Goal: Information Seeking & Learning: Learn about a topic

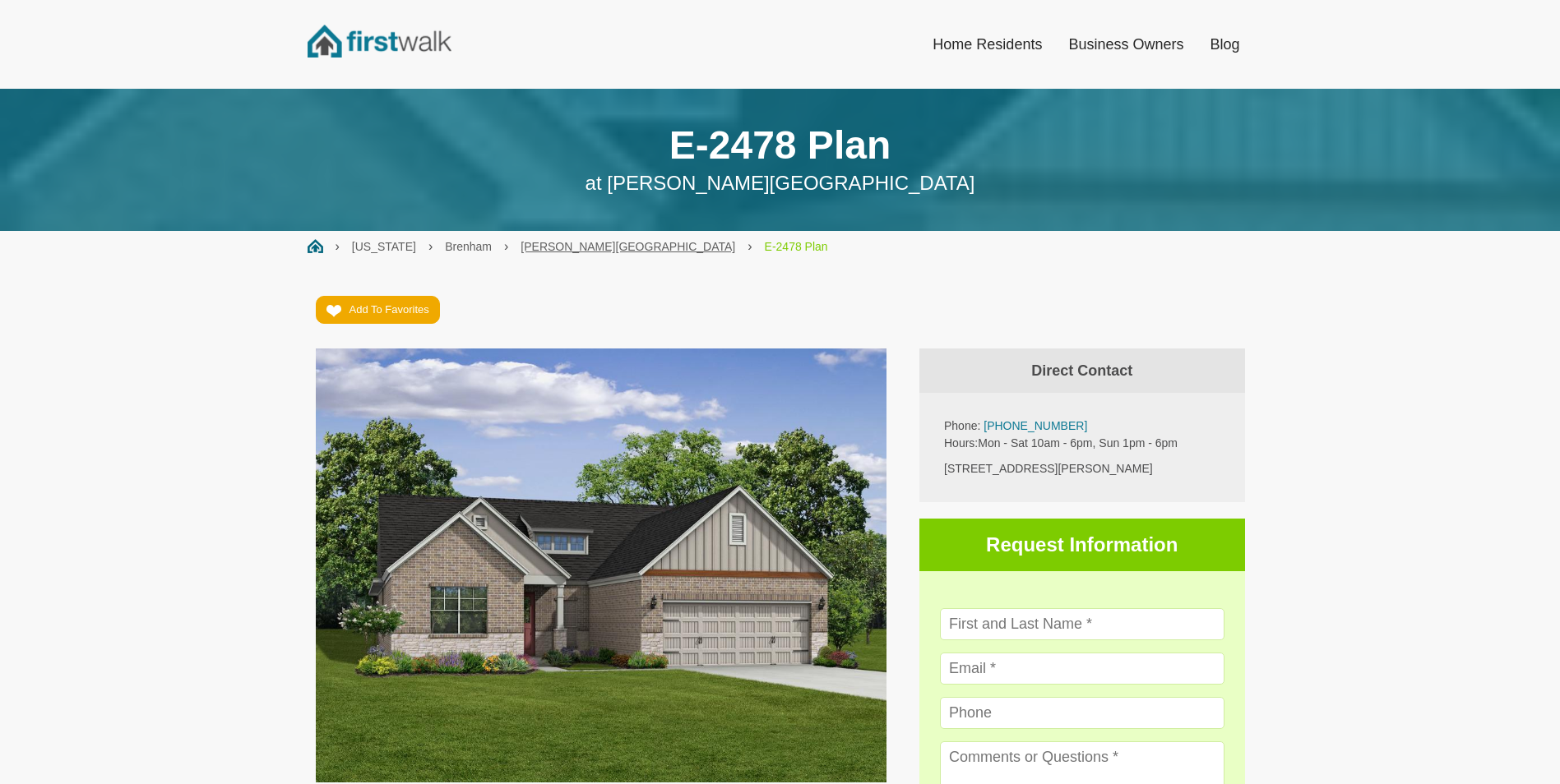
click at [520, 243] on link "[PERSON_NAME][GEOGRAPHIC_DATA]" at bounding box center [627, 246] width 214 height 13
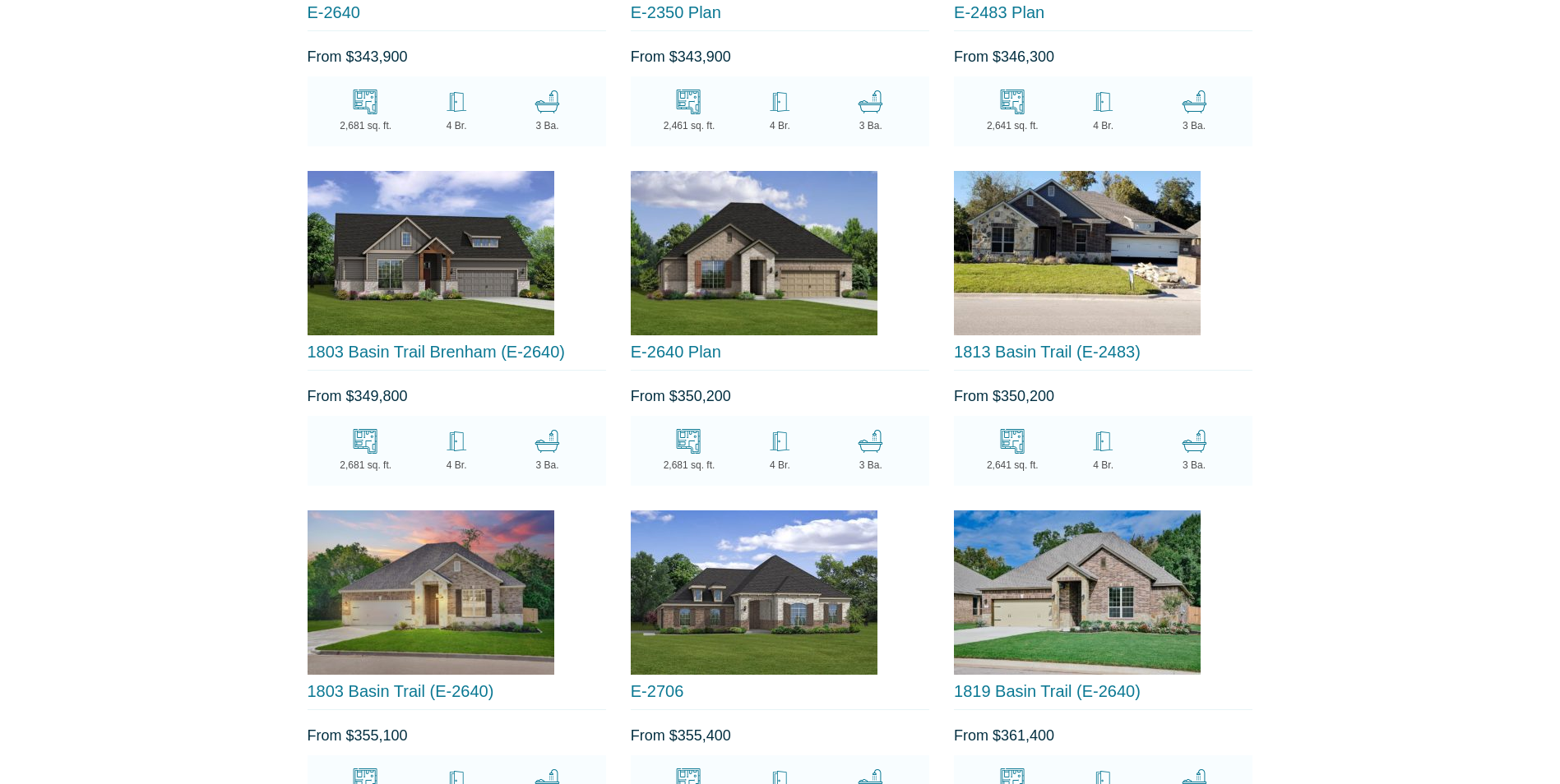
scroll to position [6657, 0]
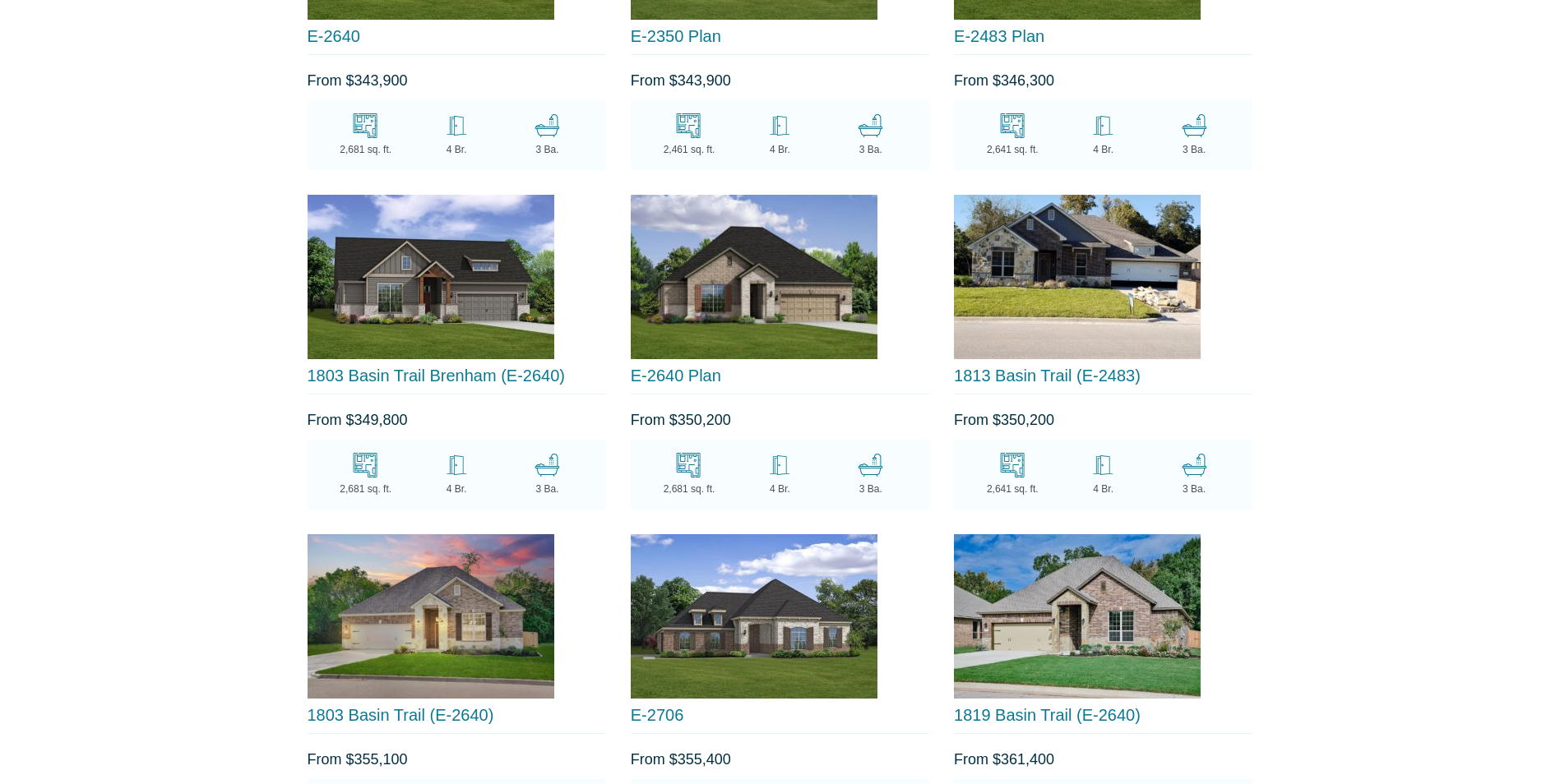
click at [1090, 244] on img at bounding box center [1077, 277] width 247 height 165
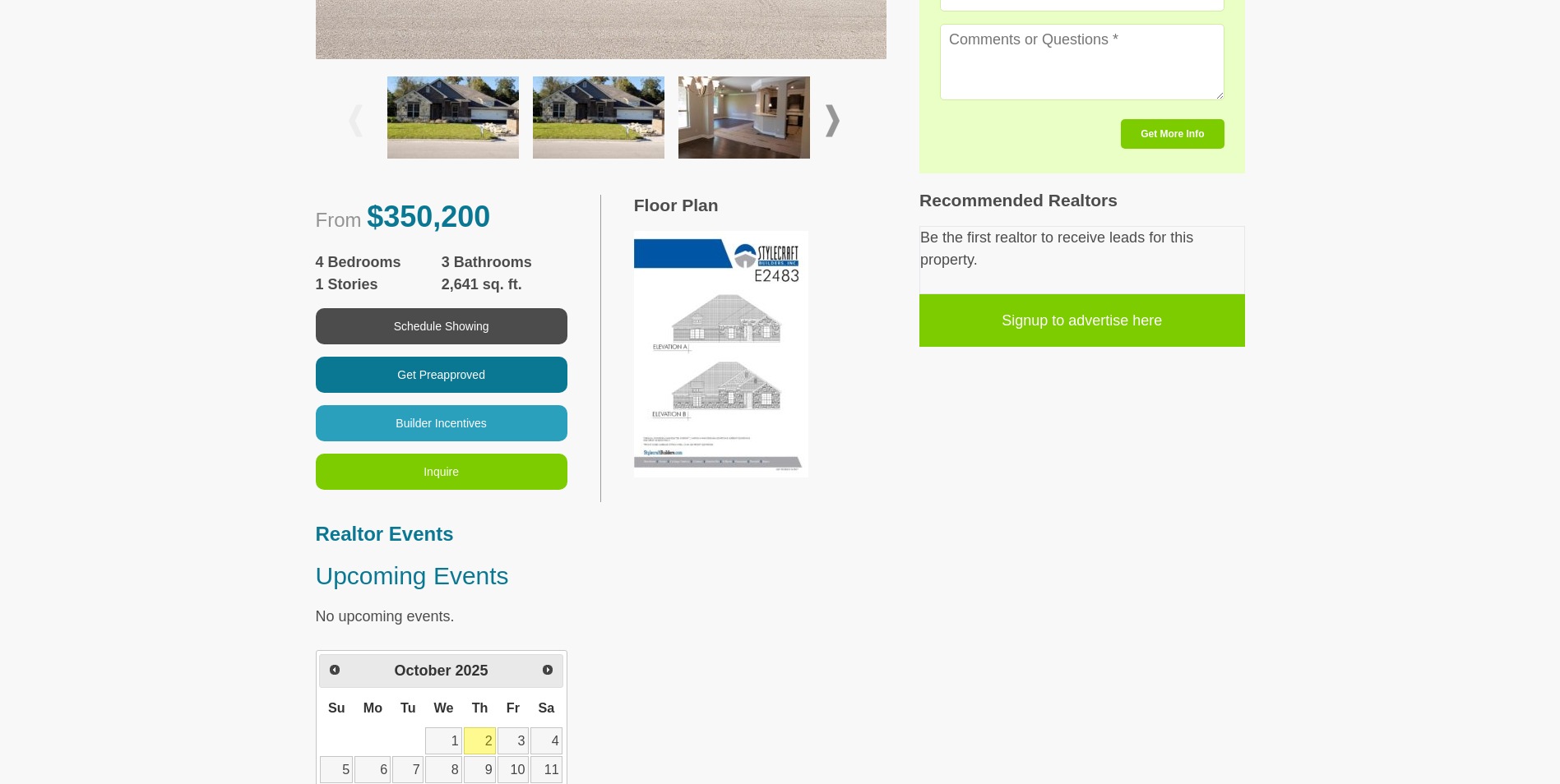
scroll to position [739, 0]
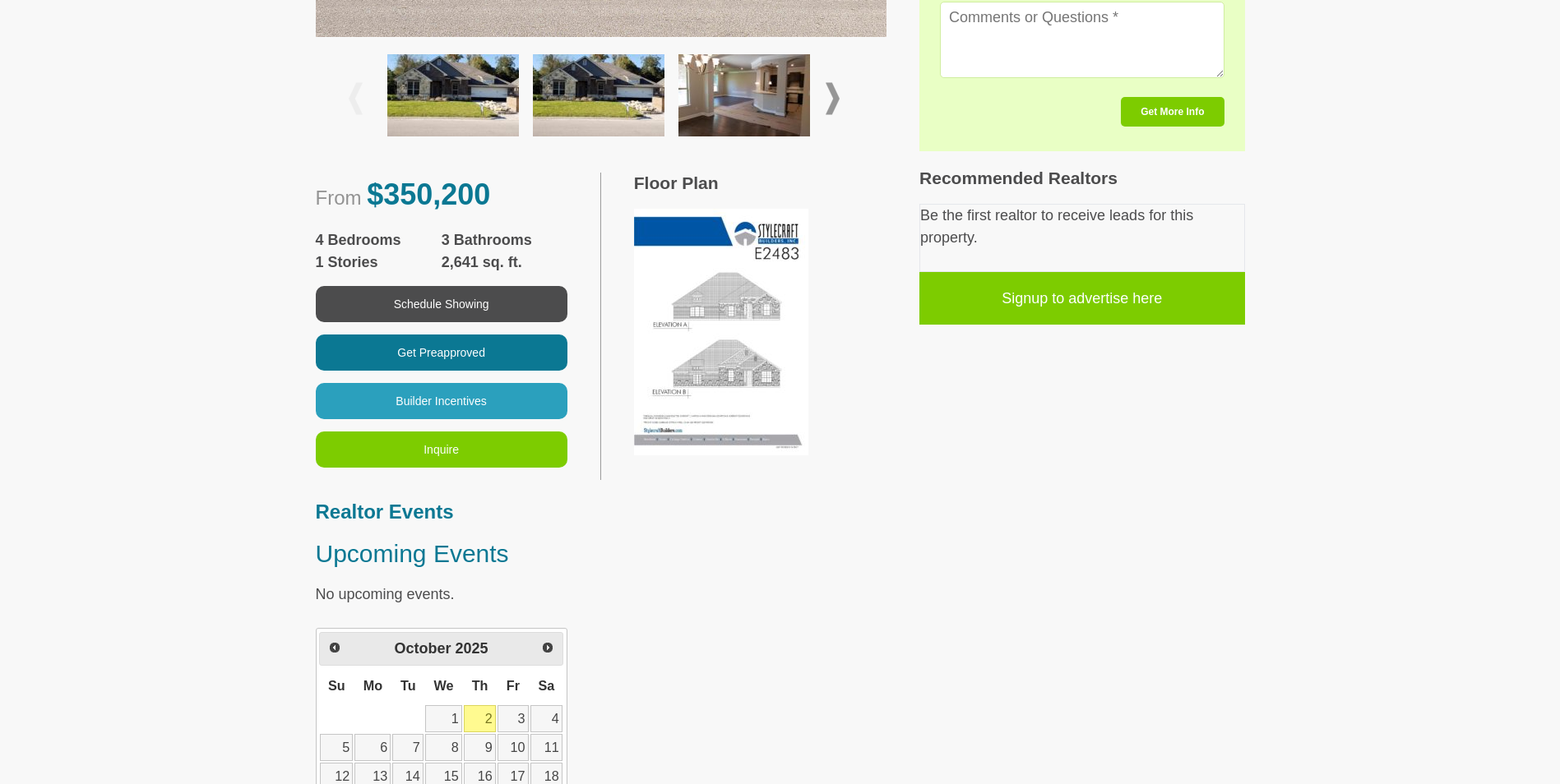
click at [767, 337] on img at bounding box center [721, 332] width 174 height 247
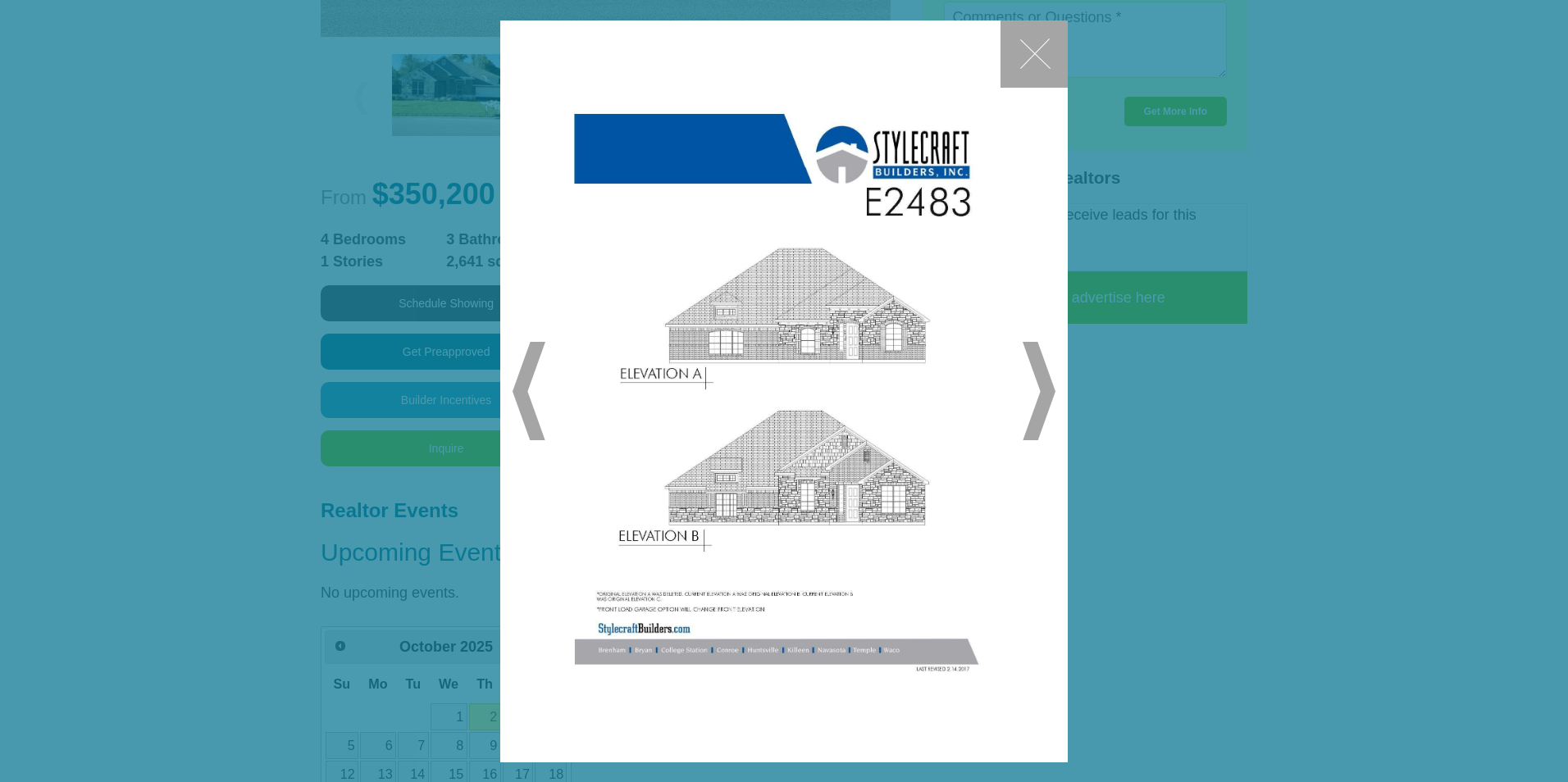
click at [1045, 372] on span "▶" at bounding box center [1039, 391] width 32 height 98
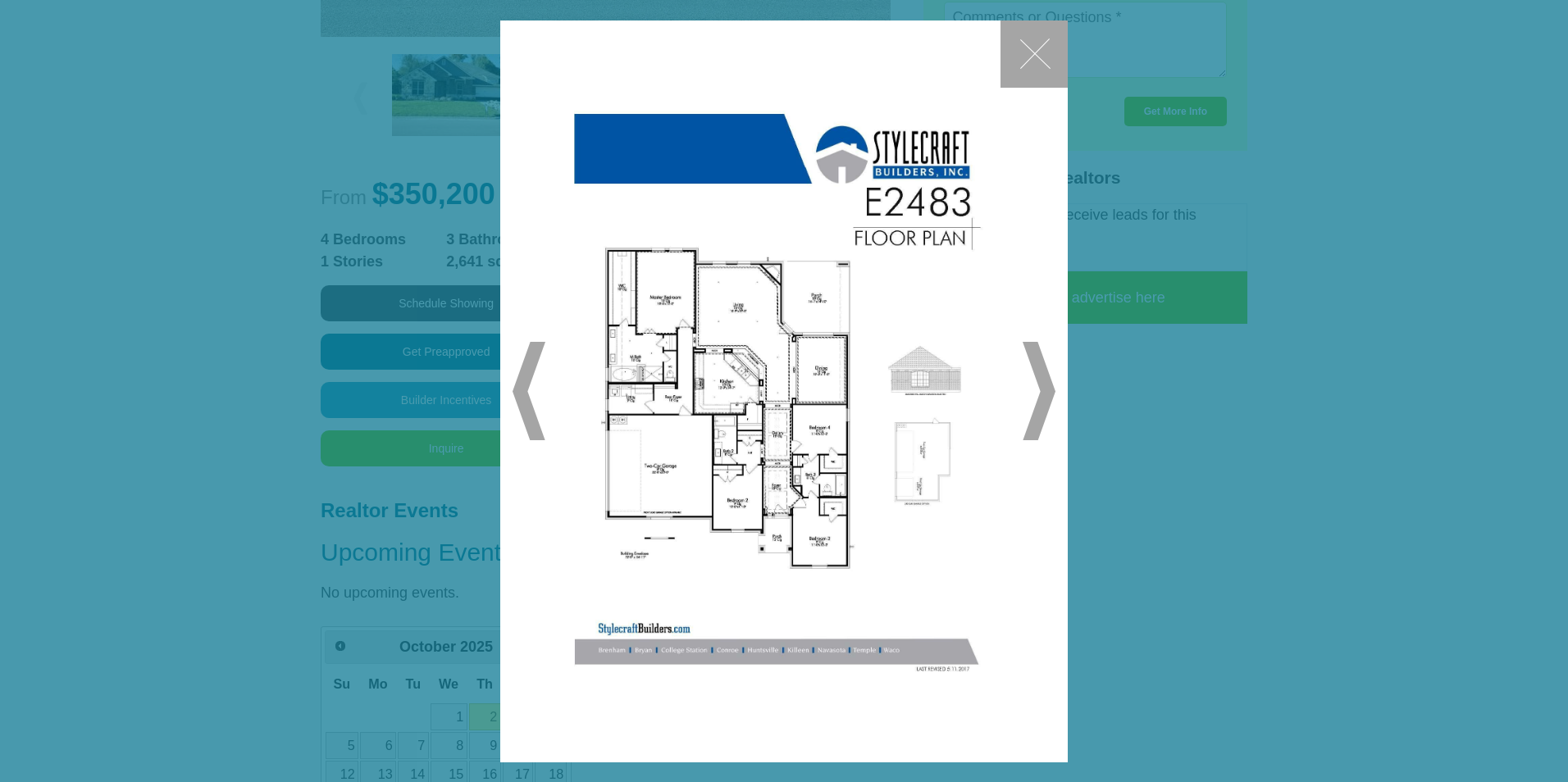
click at [1037, 62] on button "✕" at bounding box center [1034, 54] width 68 height 68
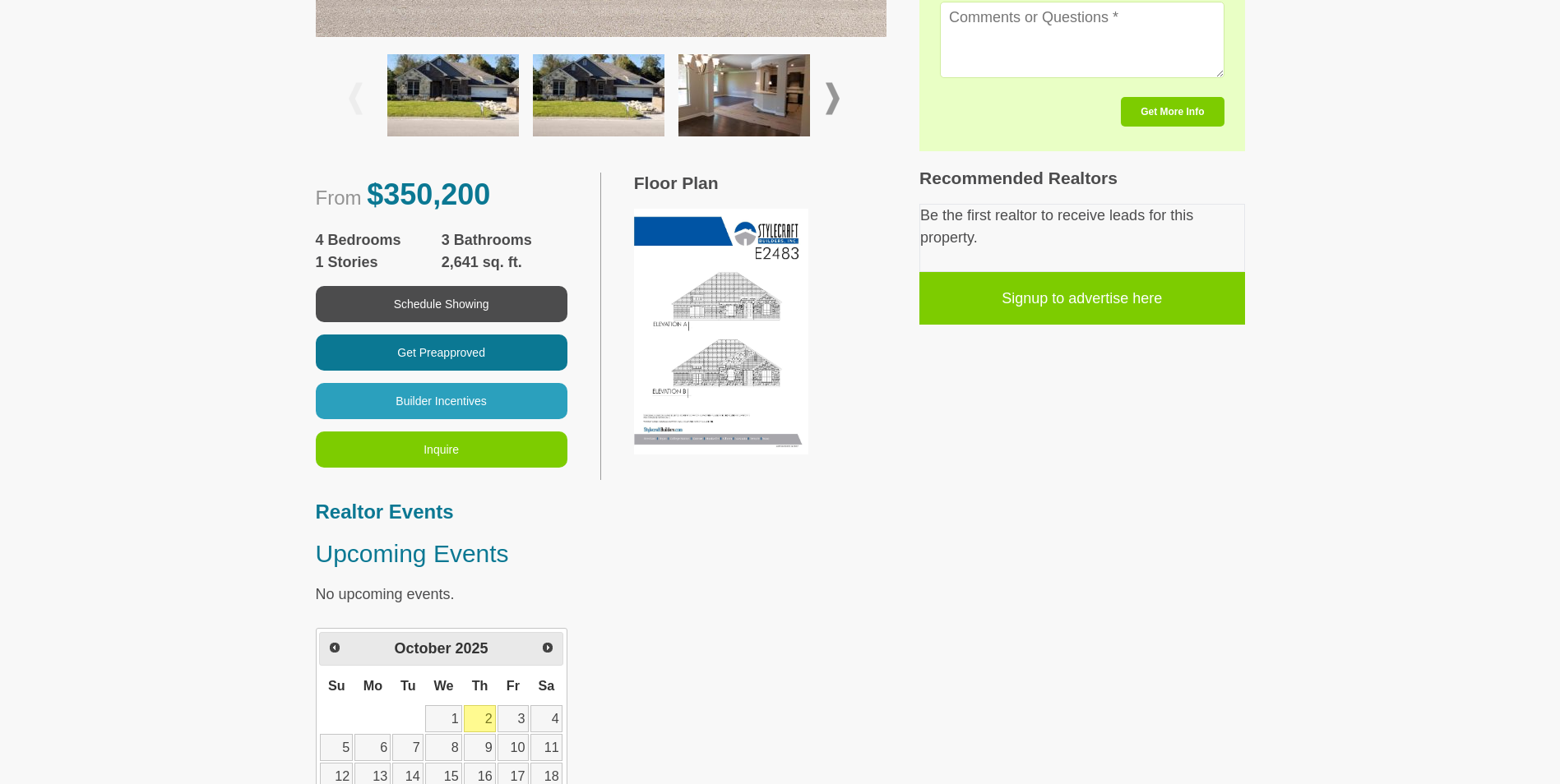
click at [716, 392] on img at bounding box center [721, 332] width 174 height 247
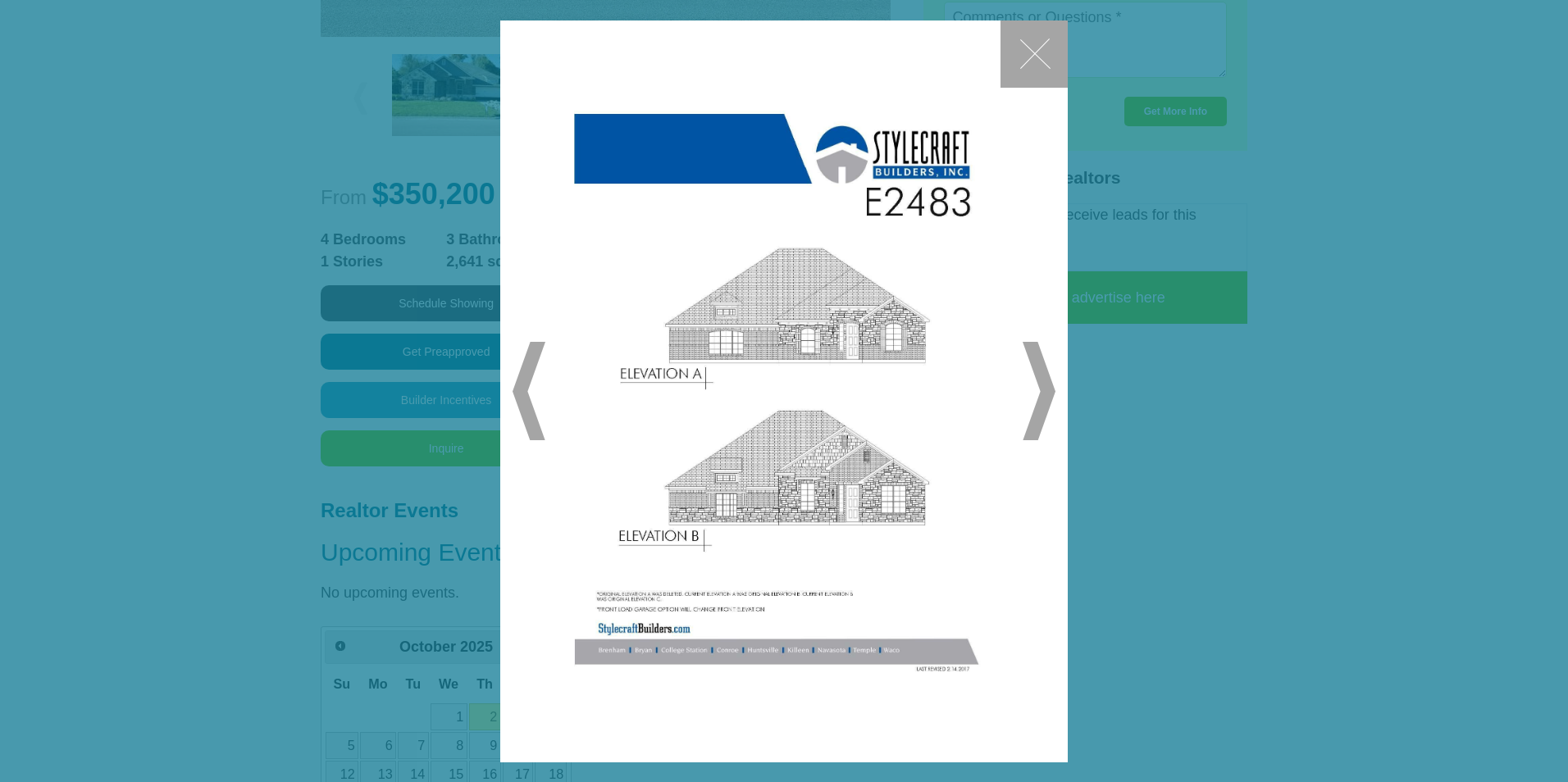
click at [1037, 410] on span "▶" at bounding box center [1039, 391] width 32 height 98
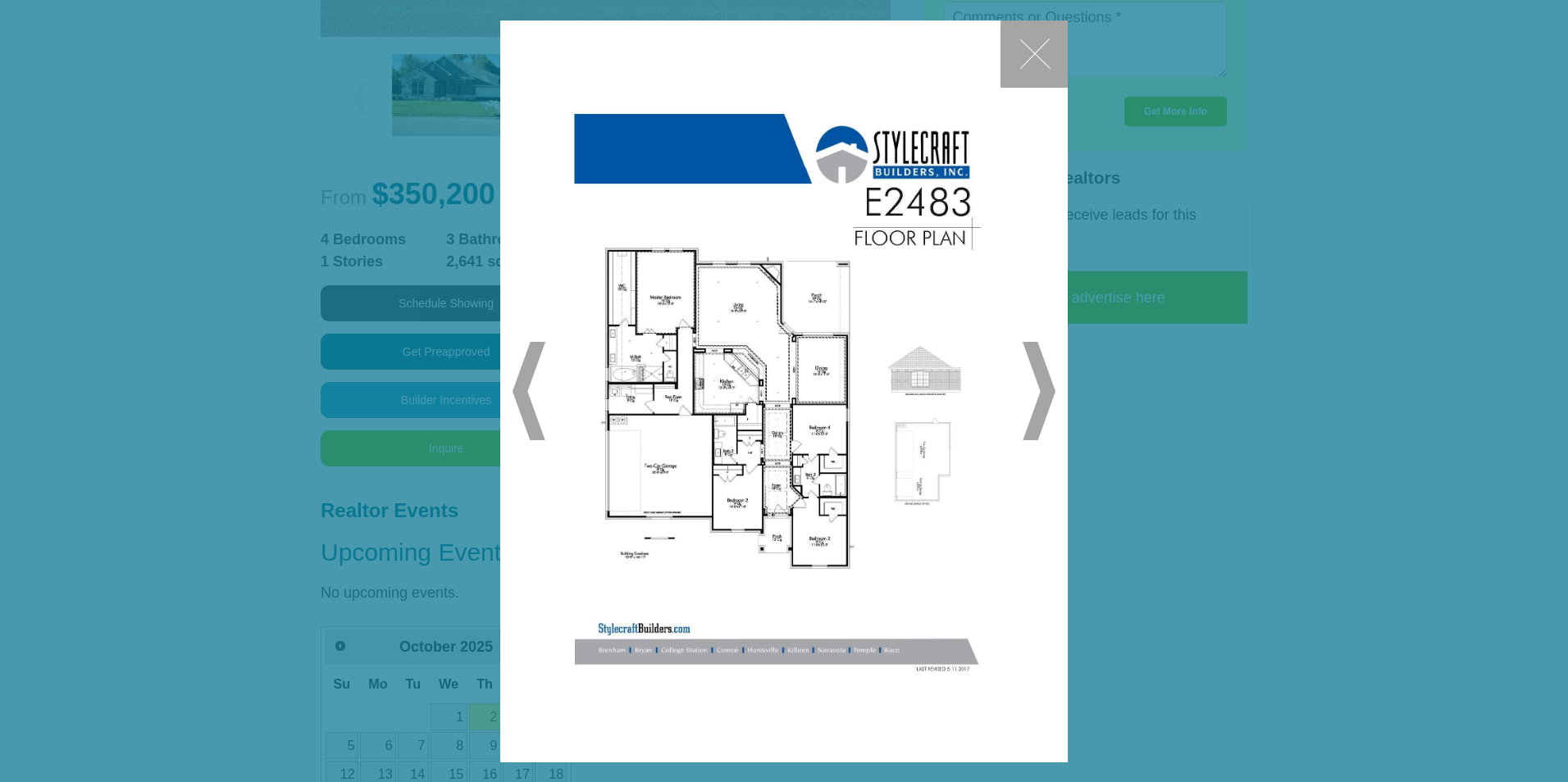
click at [995, 46] on div "✕ ◀ ▶" at bounding box center [784, 391] width 569 height 742
click at [1007, 46] on button "✕" at bounding box center [1034, 54] width 68 height 68
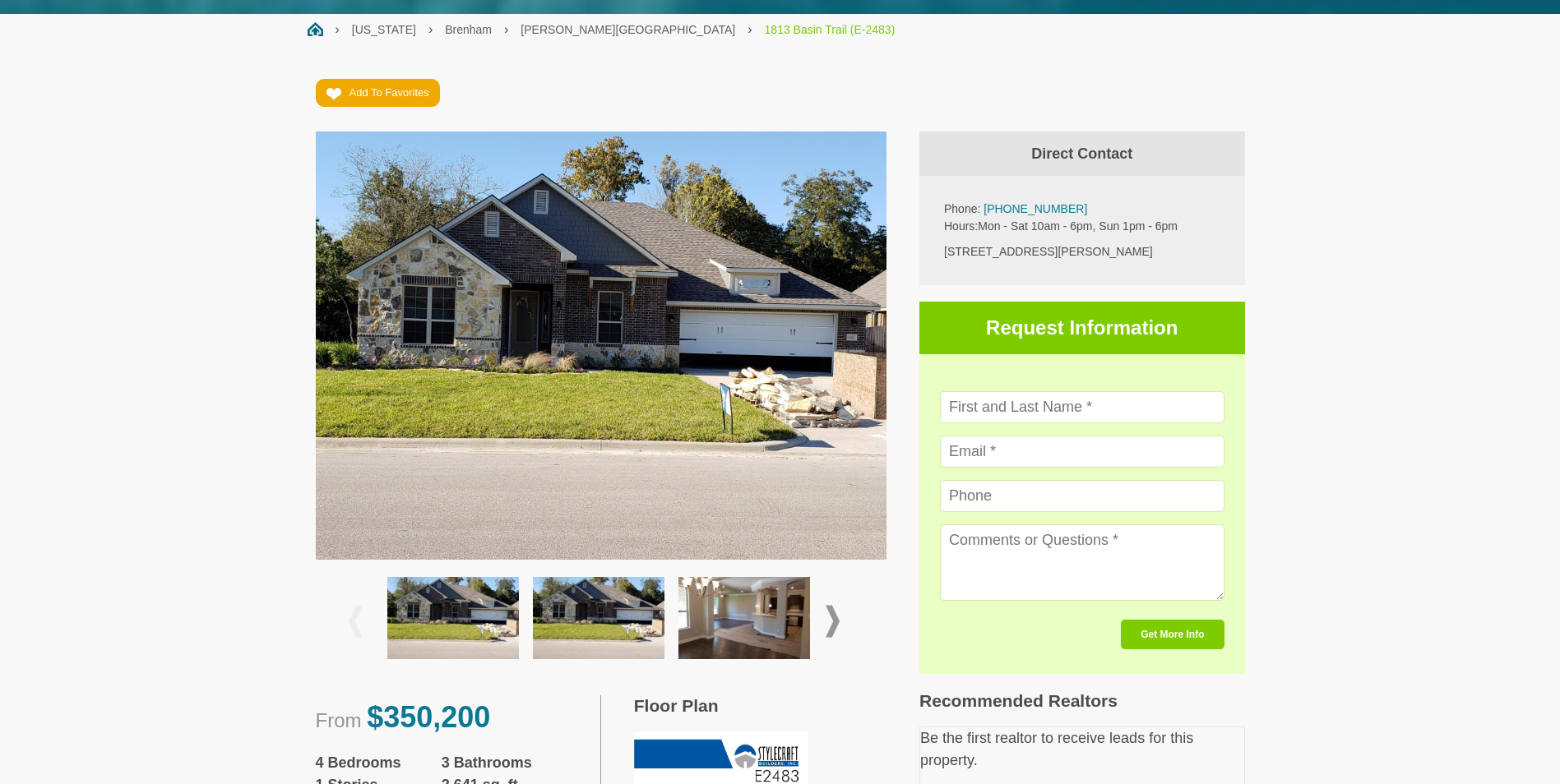
scroll to position [0, 0]
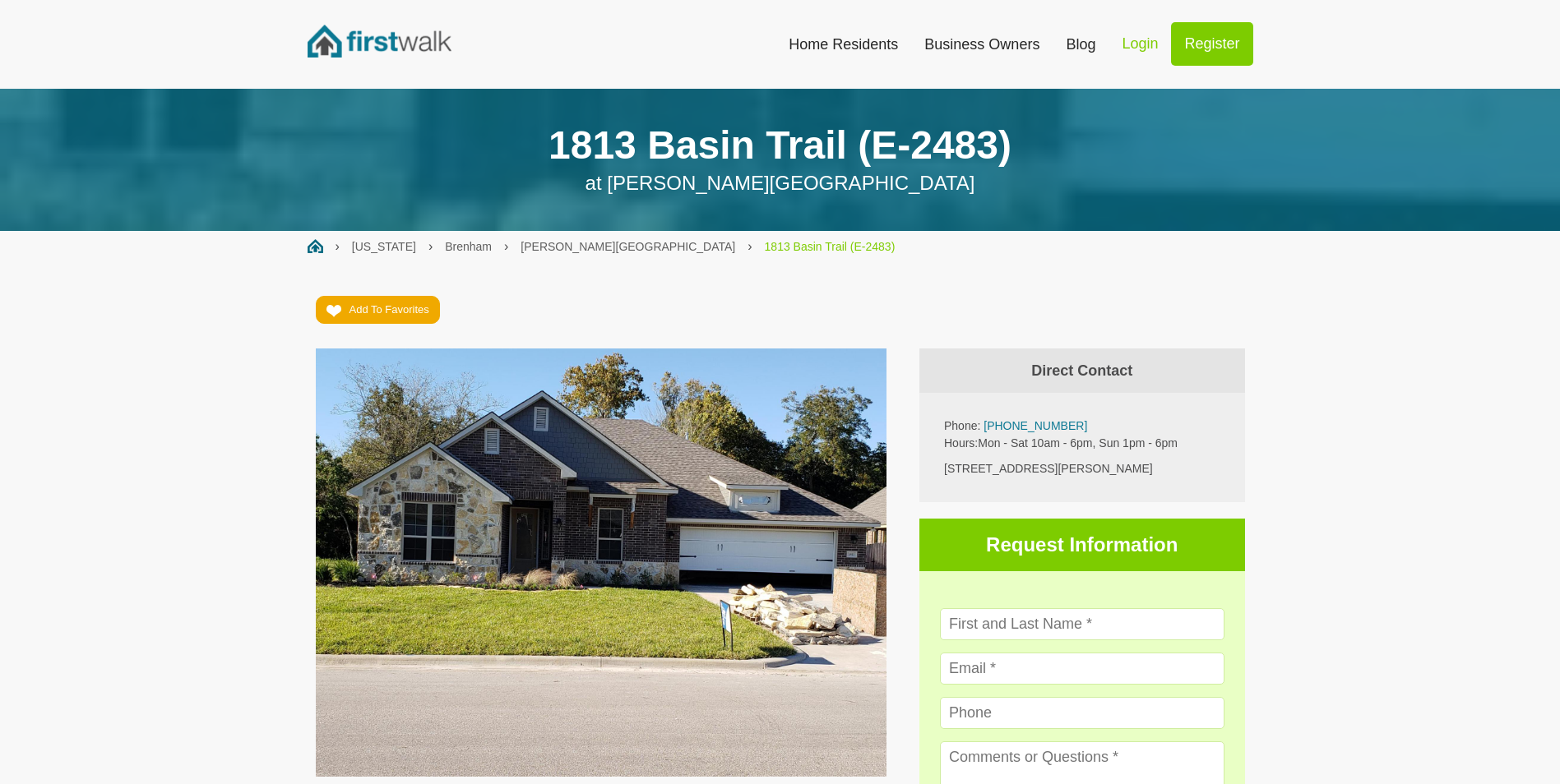
click at [592, 418] on img at bounding box center [601, 563] width 572 height 428
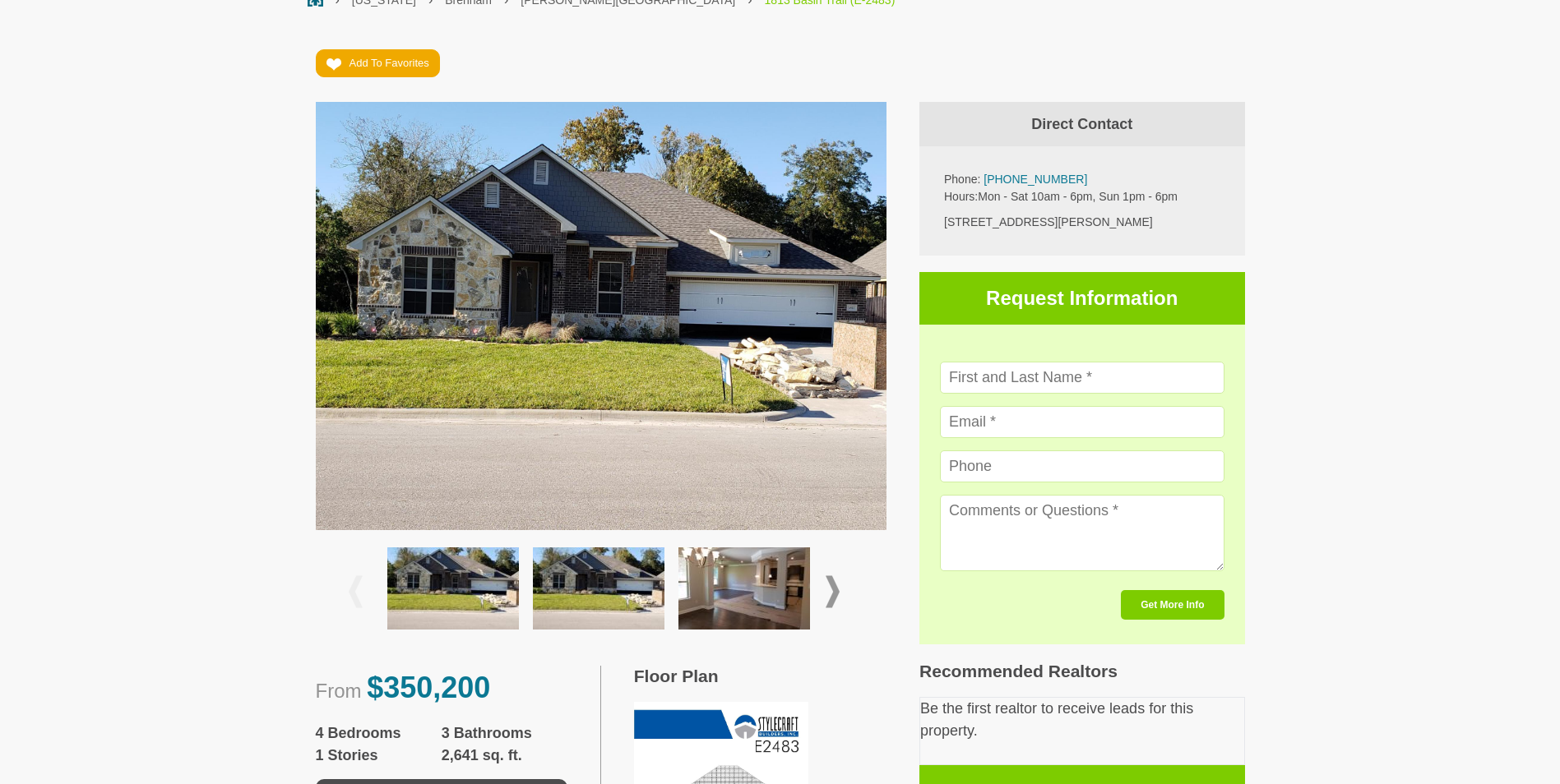
click at [588, 566] on img at bounding box center [598, 589] width 131 height 82
click at [768, 592] on img at bounding box center [743, 589] width 131 height 82
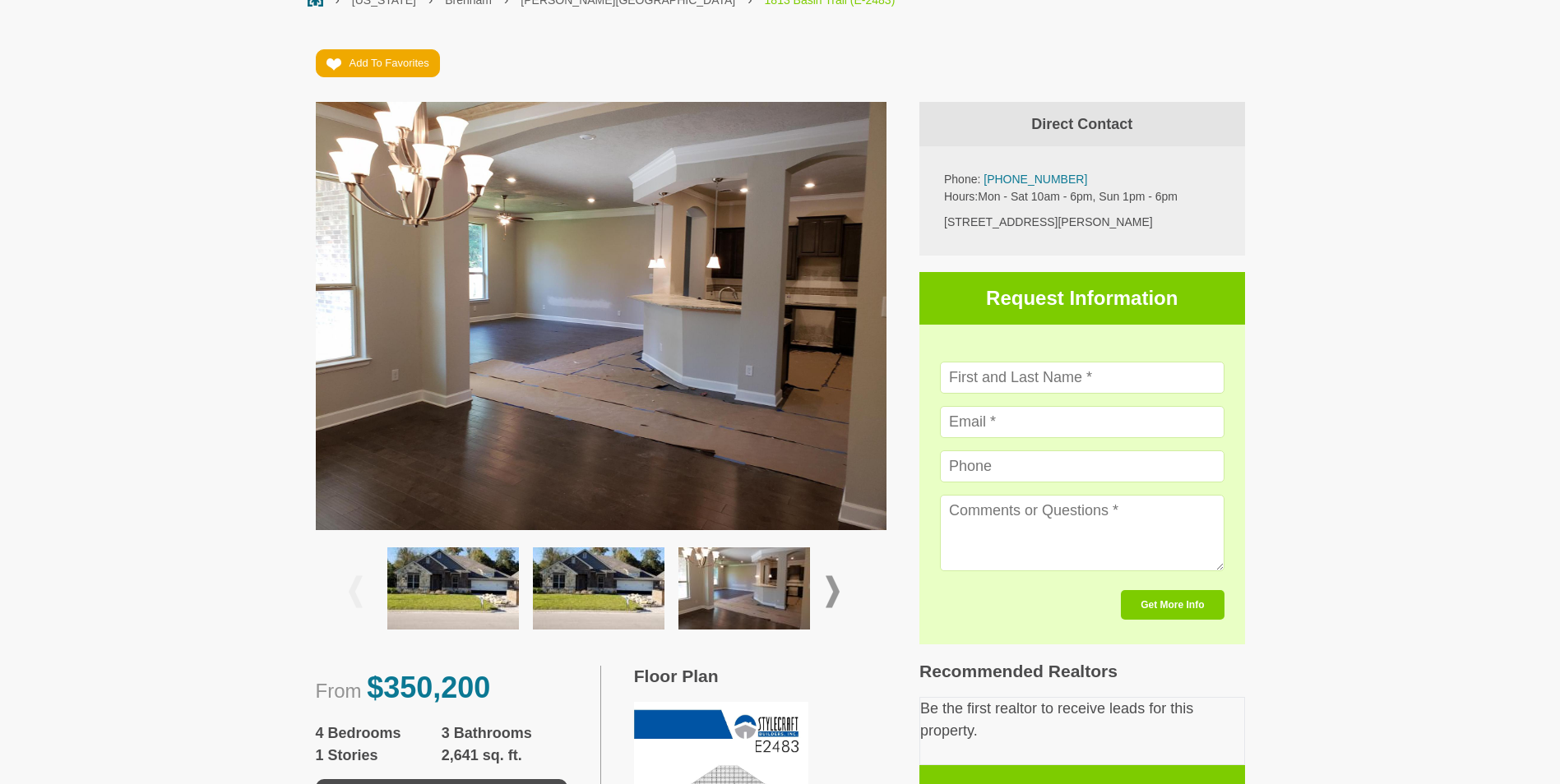
click at [835, 589] on span at bounding box center [832, 591] width 14 height 32
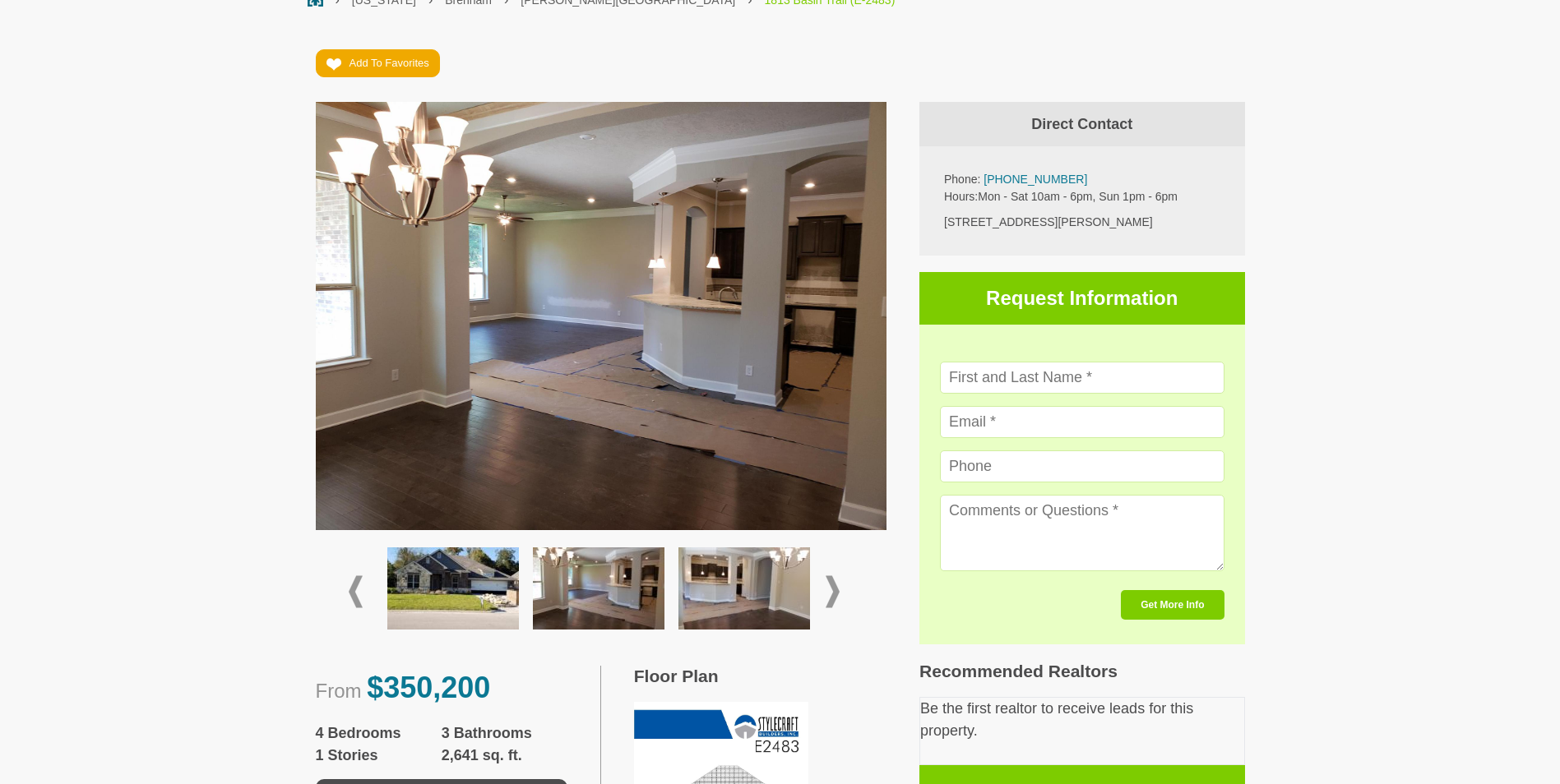
click at [835, 589] on span at bounding box center [832, 591] width 14 height 32
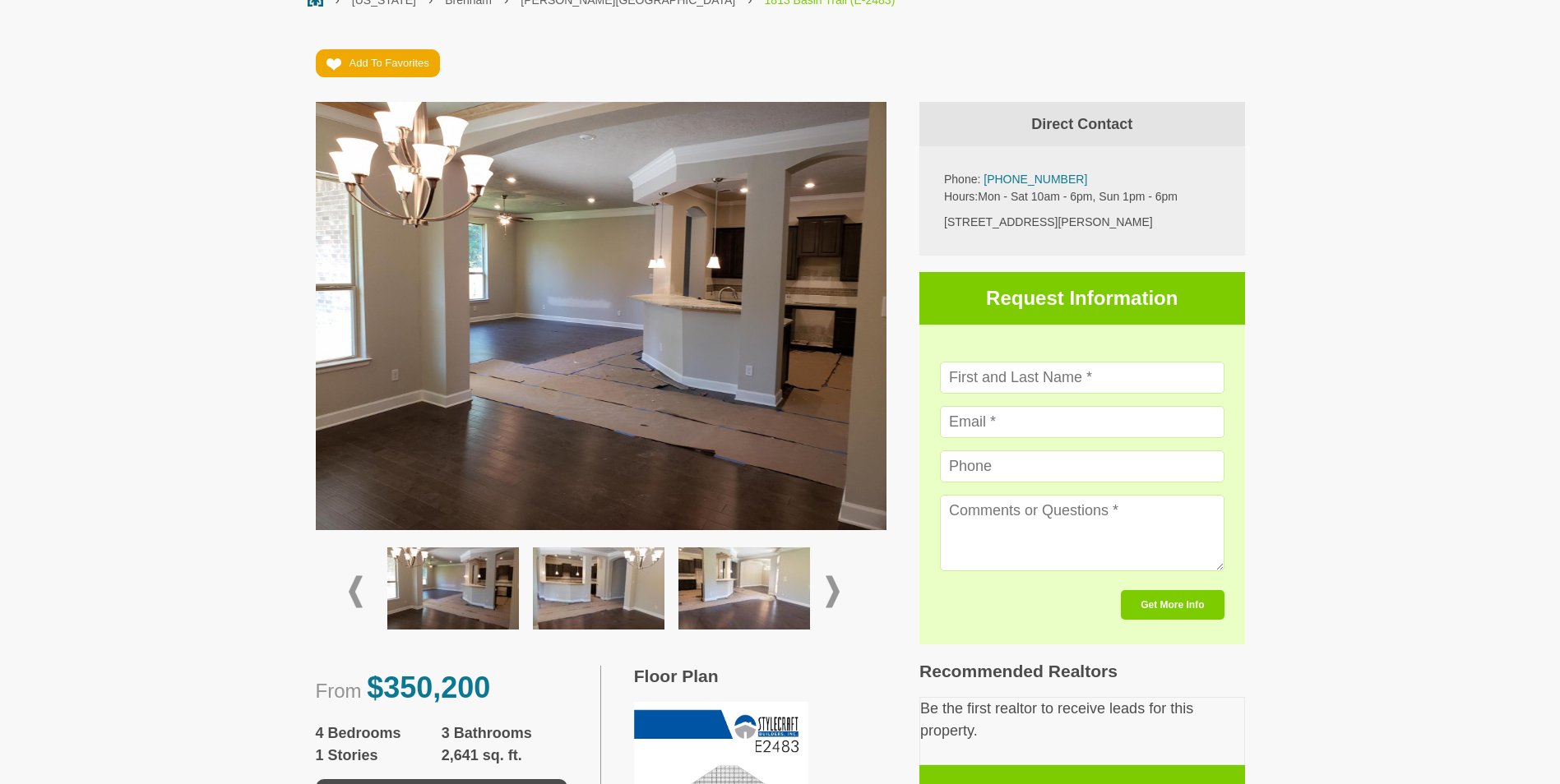
click at [590, 594] on img at bounding box center [598, 589] width 131 height 82
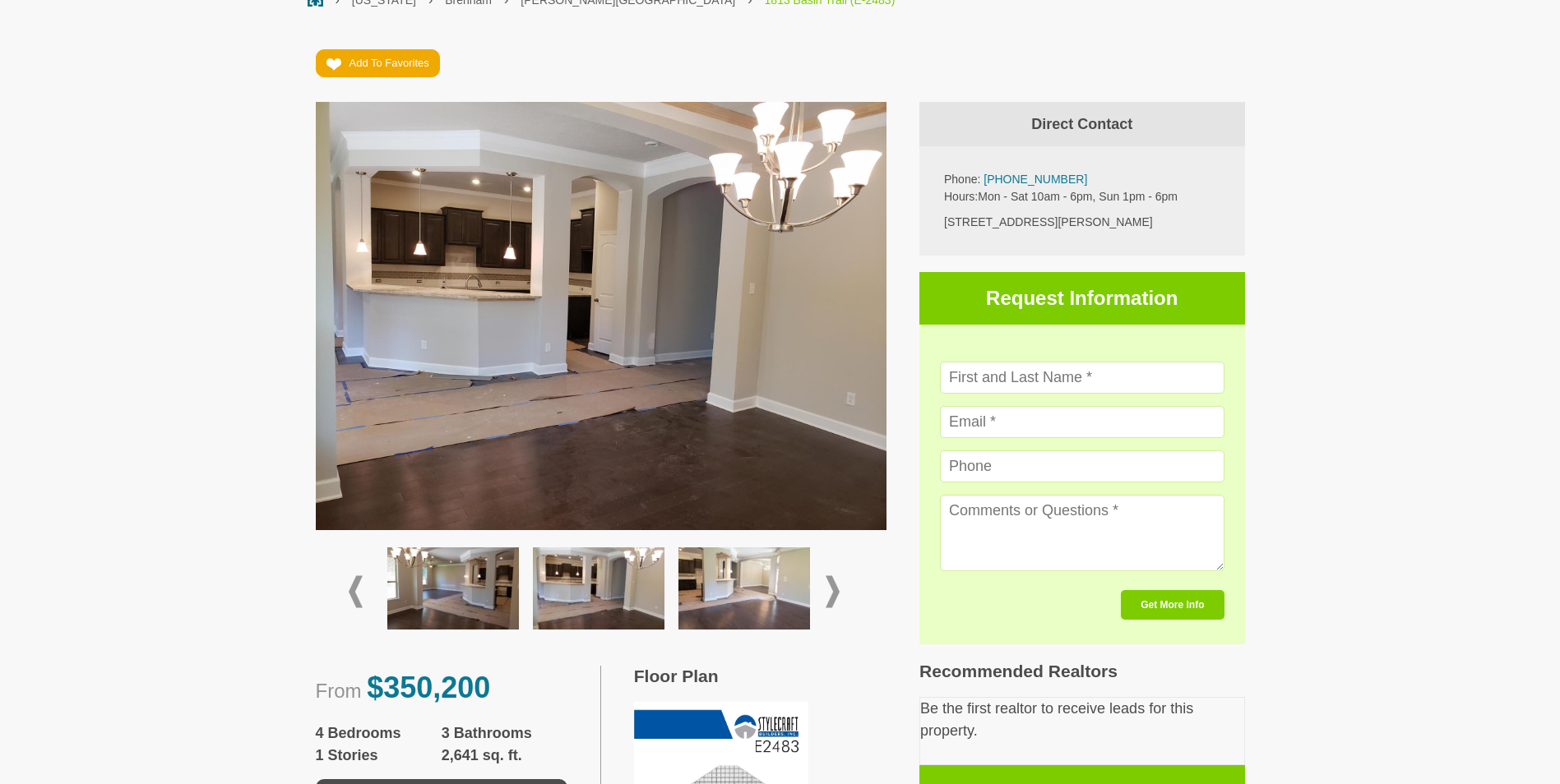
click at [754, 594] on img at bounding box center [743, 589] width 131 height 82
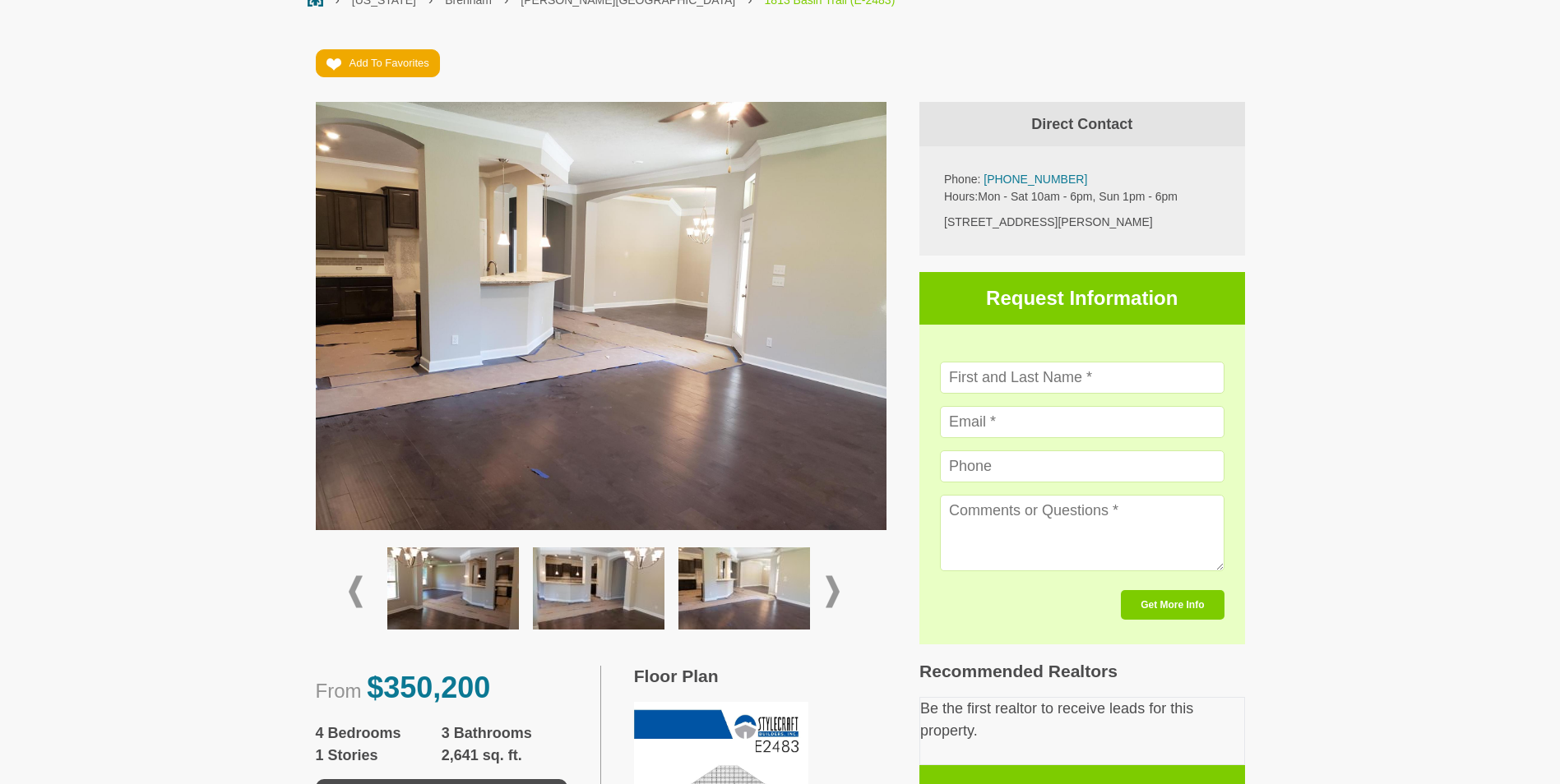
click at [838, 587] on span at bounding box center [832, 591] width 14 height 32
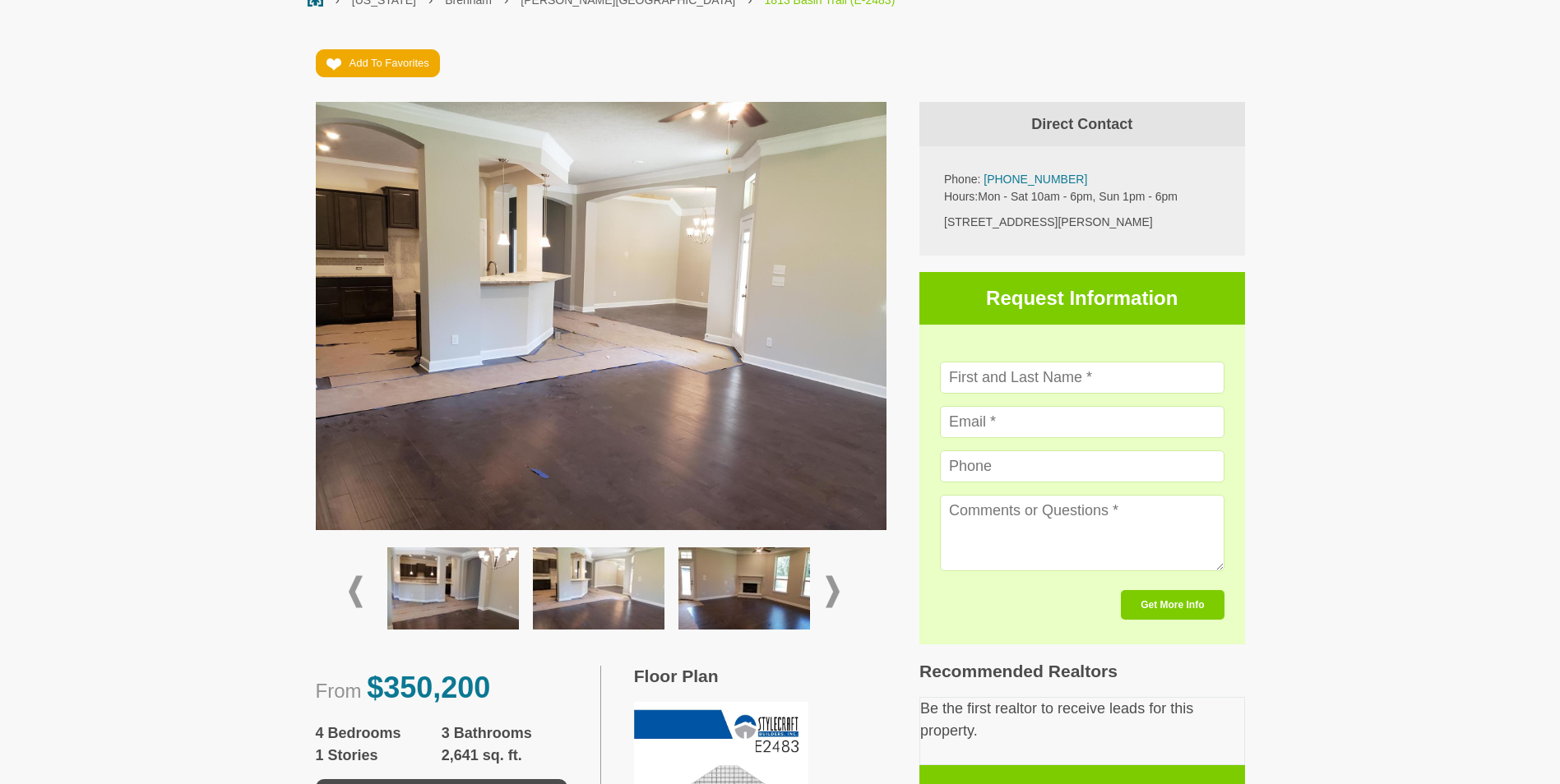
click at [838, 587] on span at bounding box center [832, 591] width 14 height 32
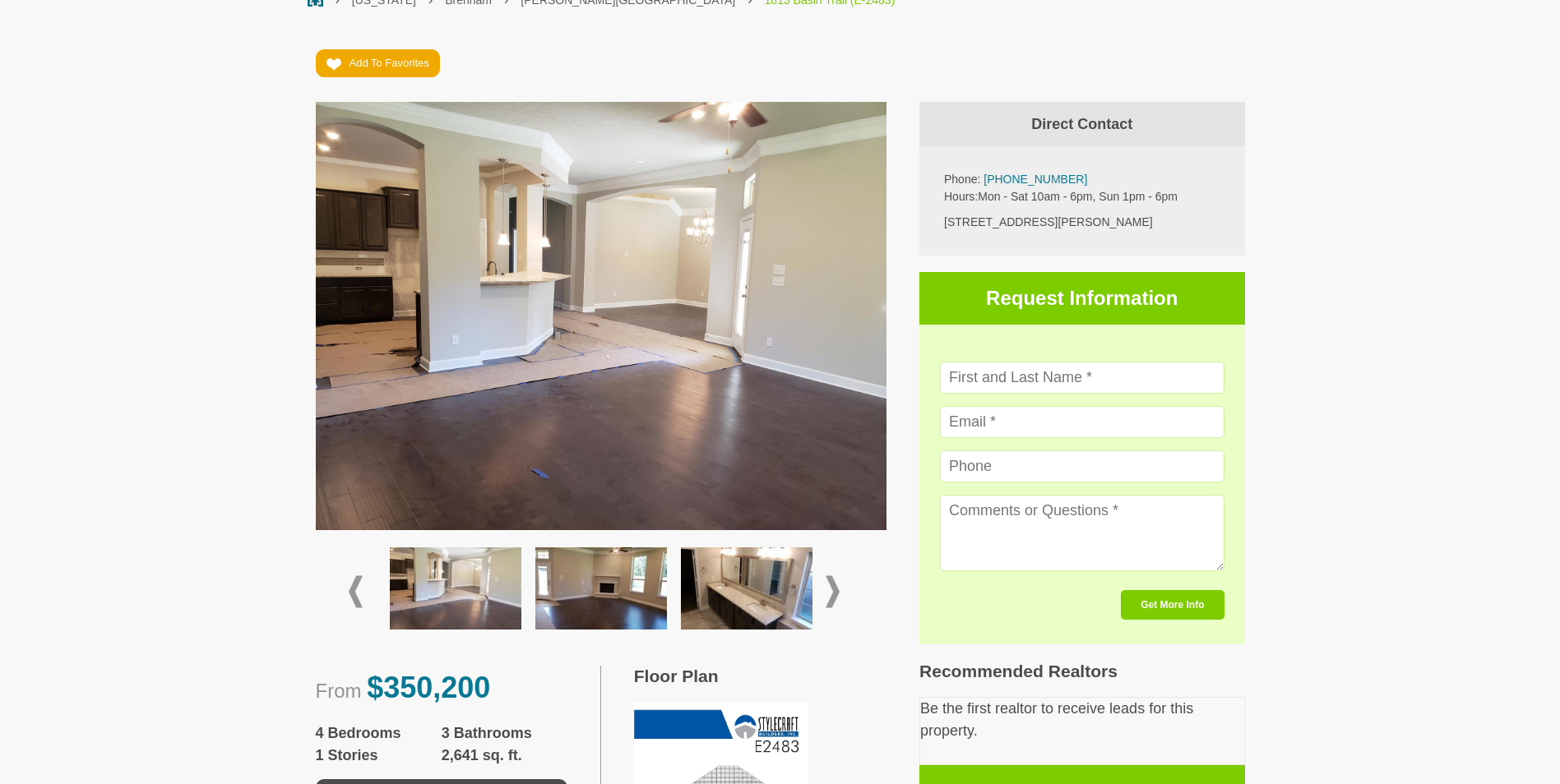
click at [647, 593] on img at bounding box center [600, 589] width 131 height 82
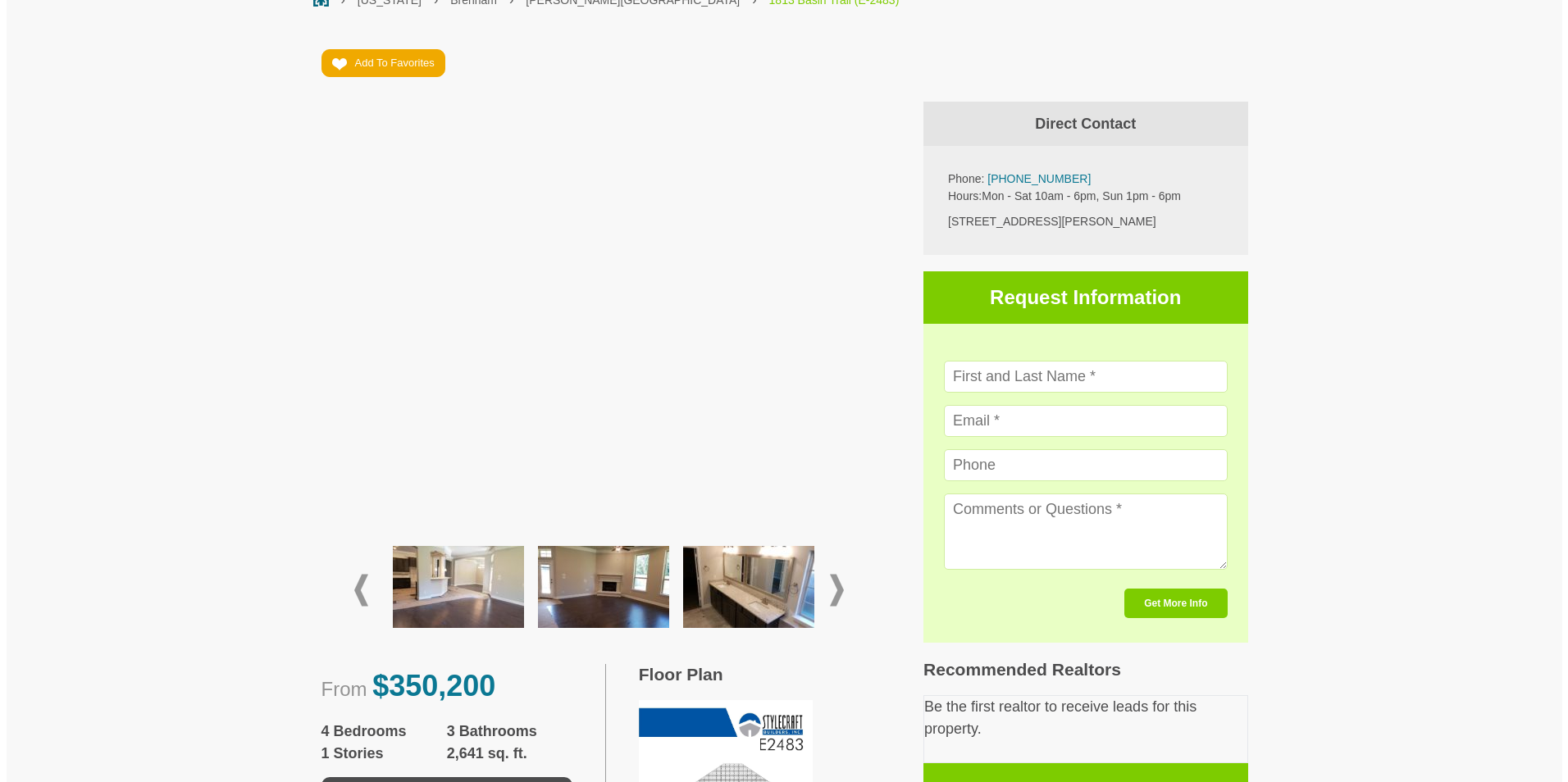
scroll to position [738, 0]
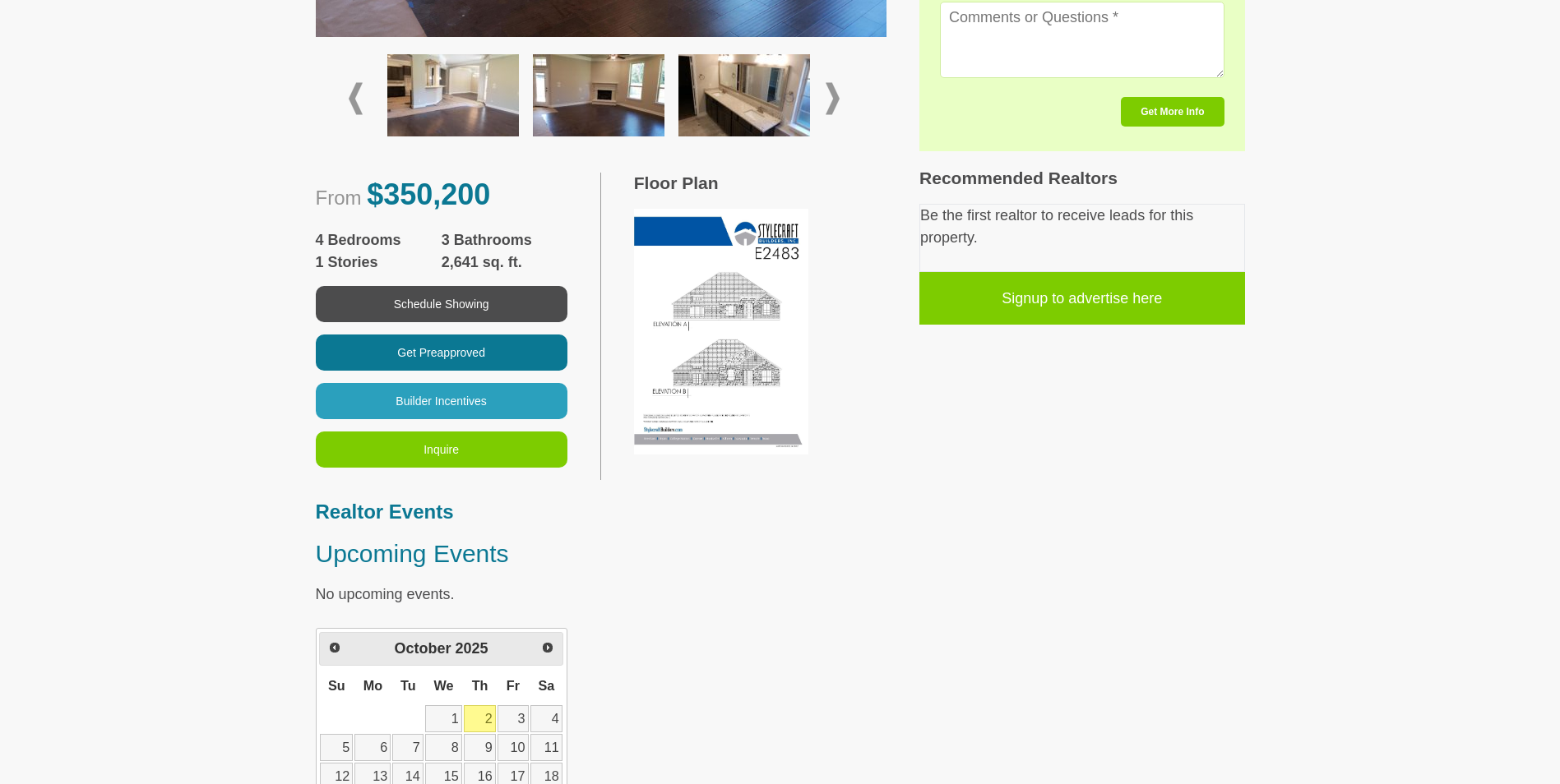
click at [731, 360] on img at bounding box center [721, 332] width 174 height 247
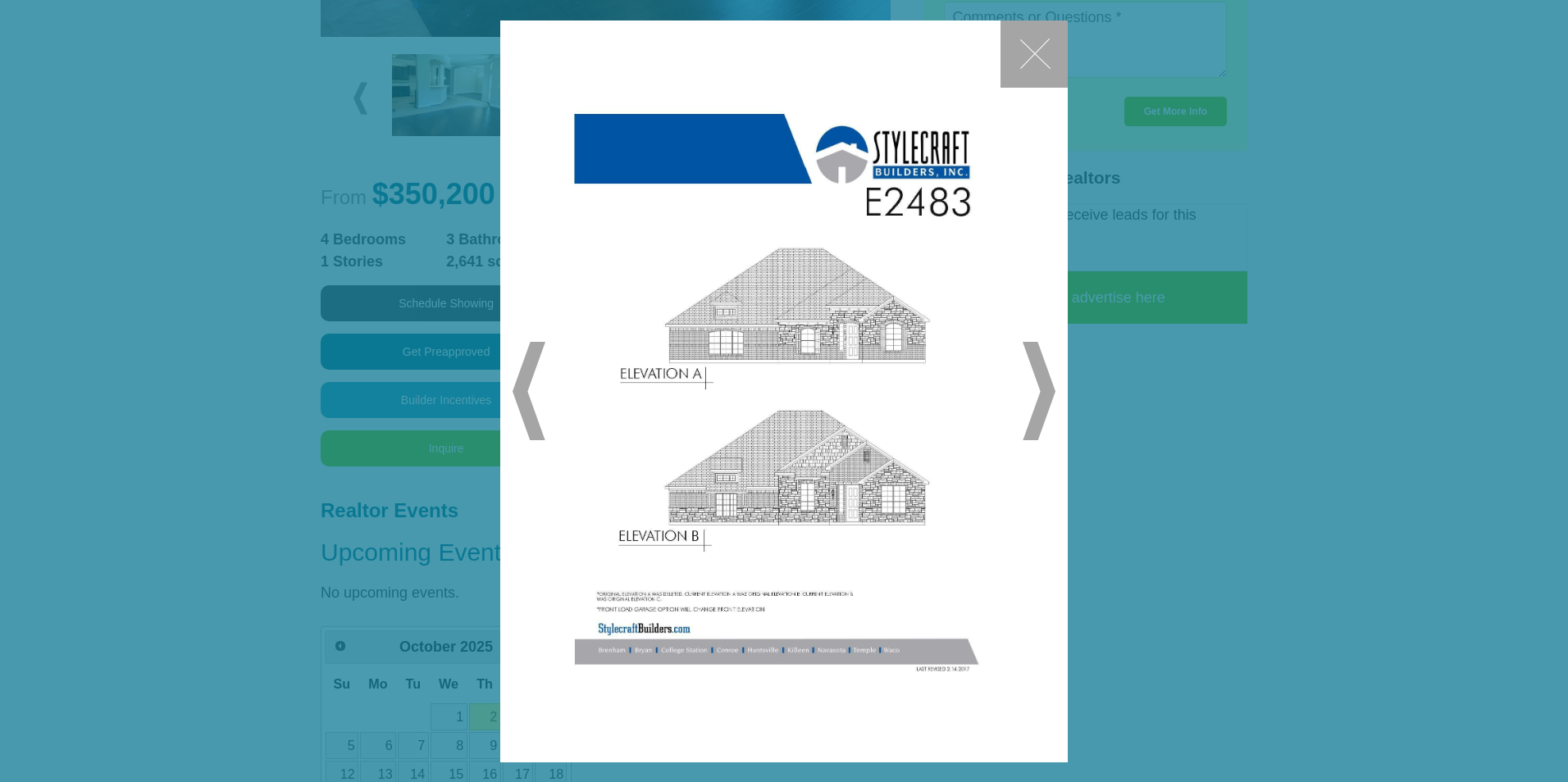
click at [1046, 390] on span "▶" at bounding box center [1039, 391] width 32 height 98
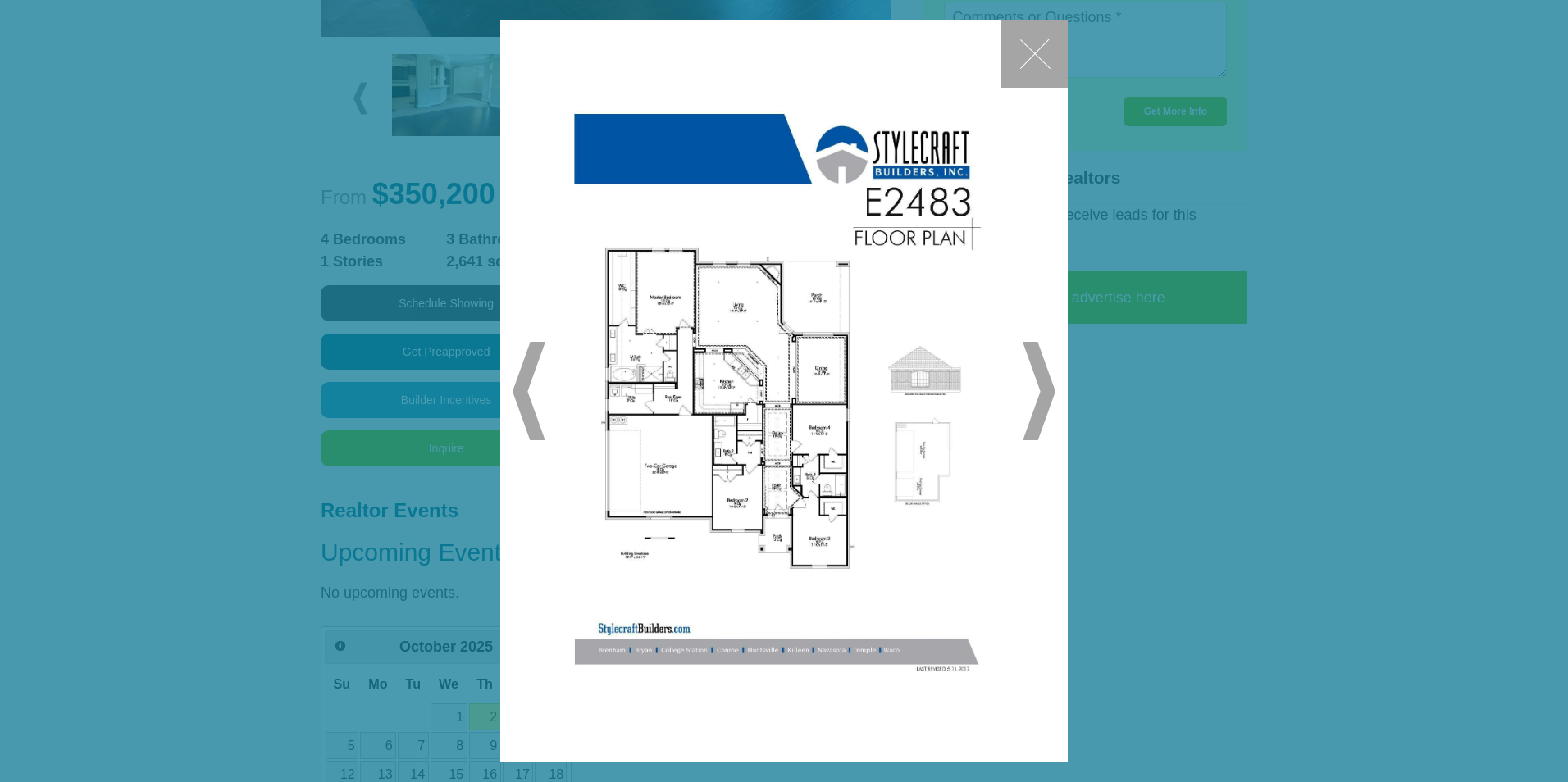
click at [1025, 46] on button "✕" at bounding box center [1034, 54] width 68 height 68
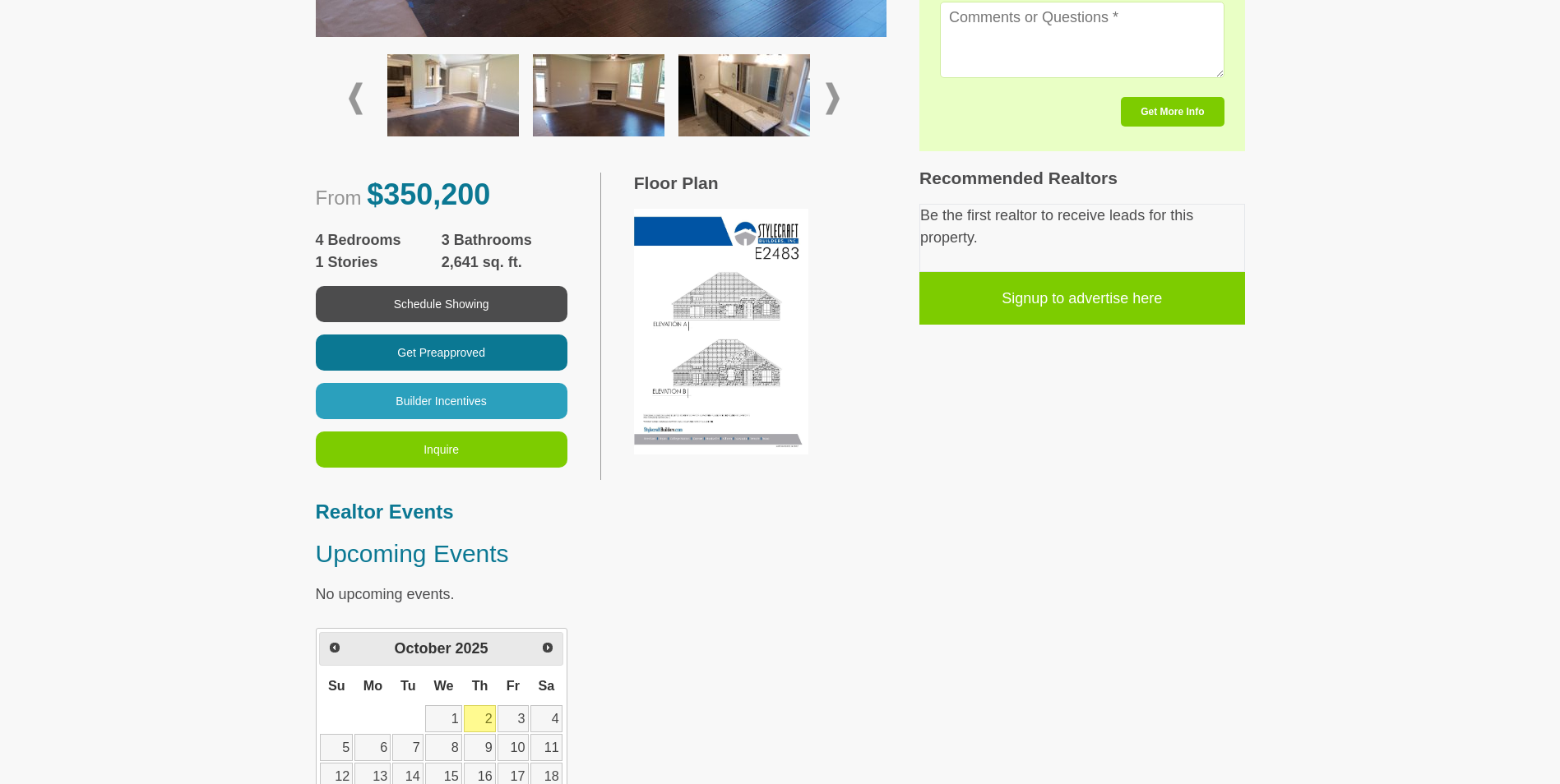
click at [701, 389] on img at bounding box center [721, 332] width 174 height 247
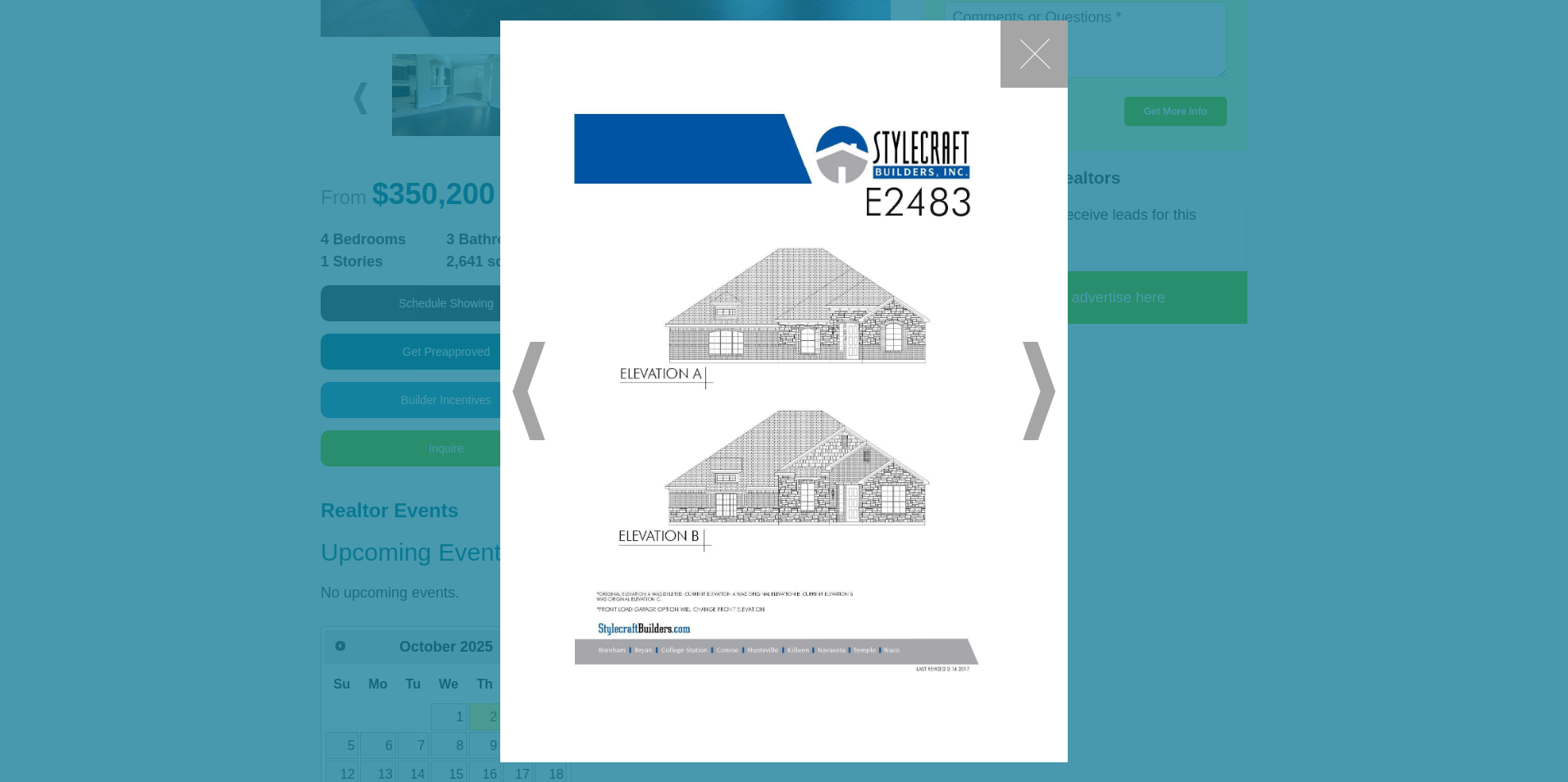
click at [1046, 390] on span "▶" at bounding box center [1039, 391] width 32 height 98
